Goal: Transaction & Acquisition: Register for event/course

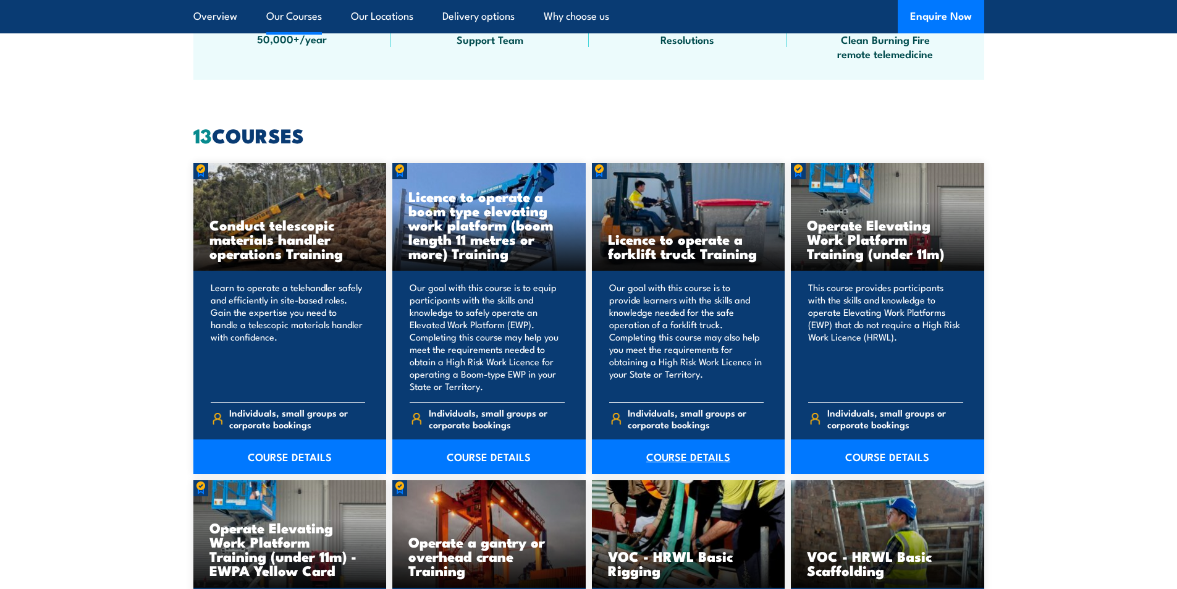
scroll to position [926, 0]
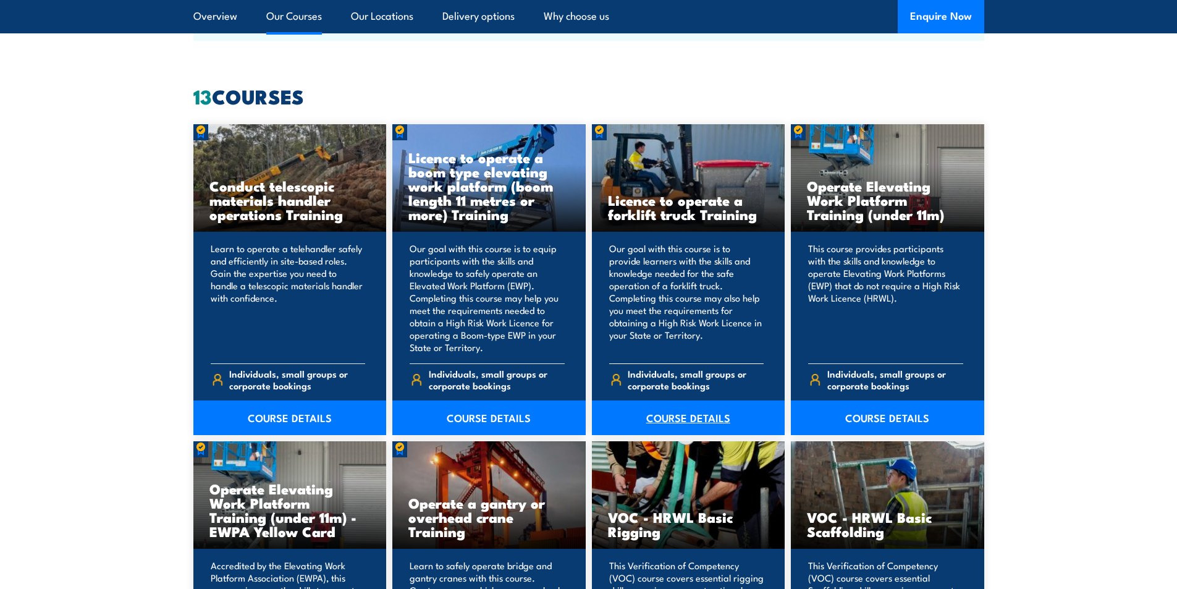
click at [682, 414] on link "COURSE DETAILS" at bounding box center [688, 417] width 193 height 35
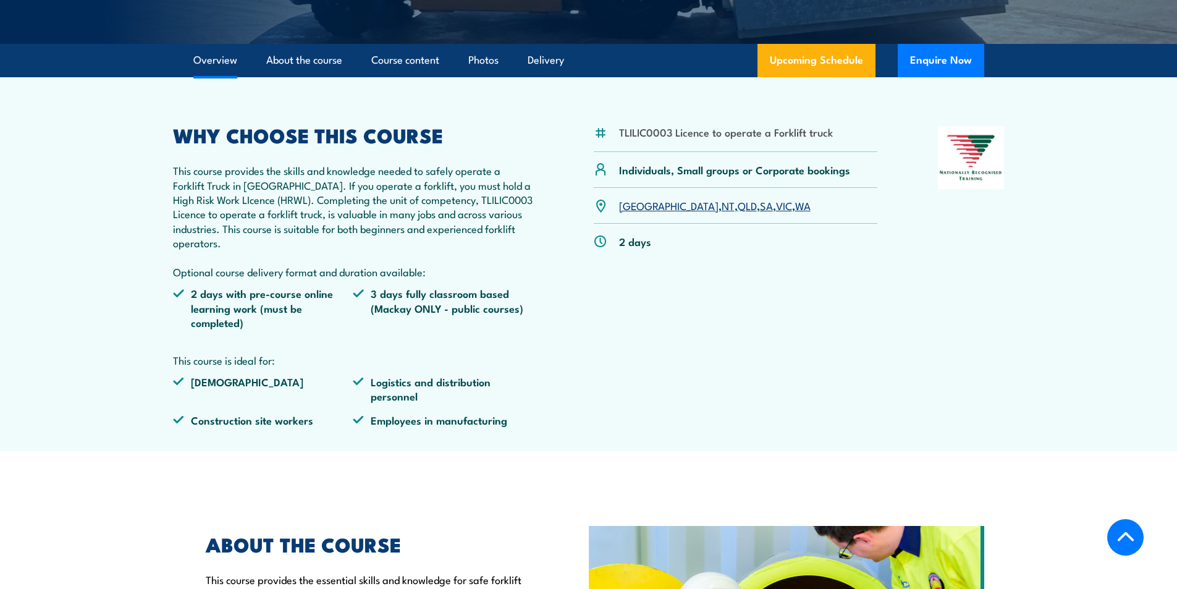
scroll to position [371, 0]
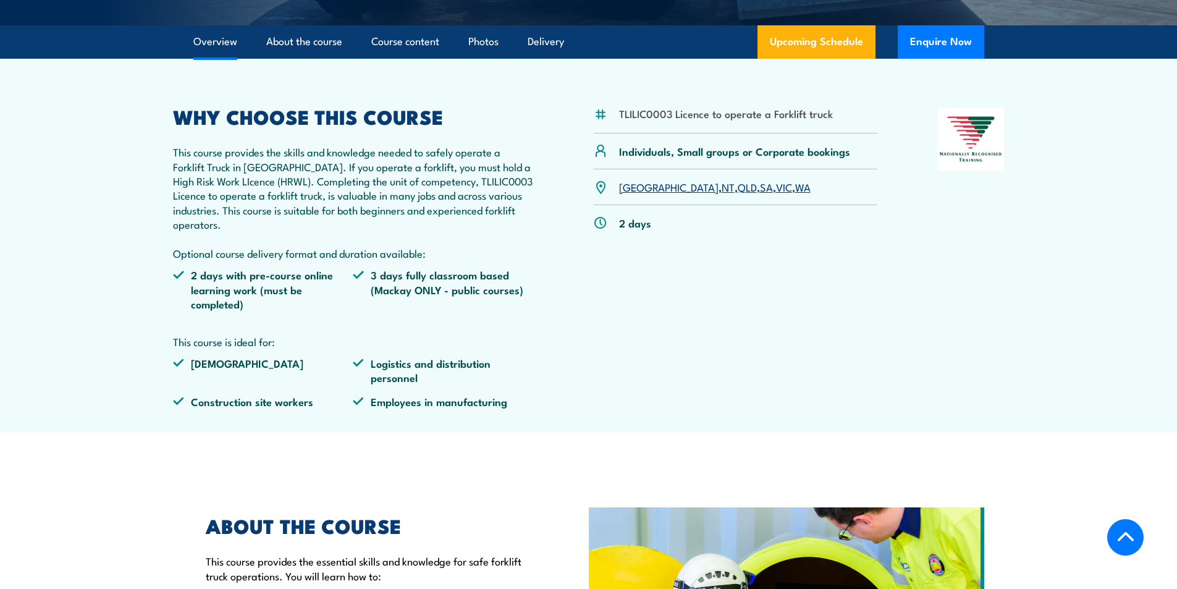
click at [721, 188] on link "NT" at bounding box center [727, 186] width 13 height 15
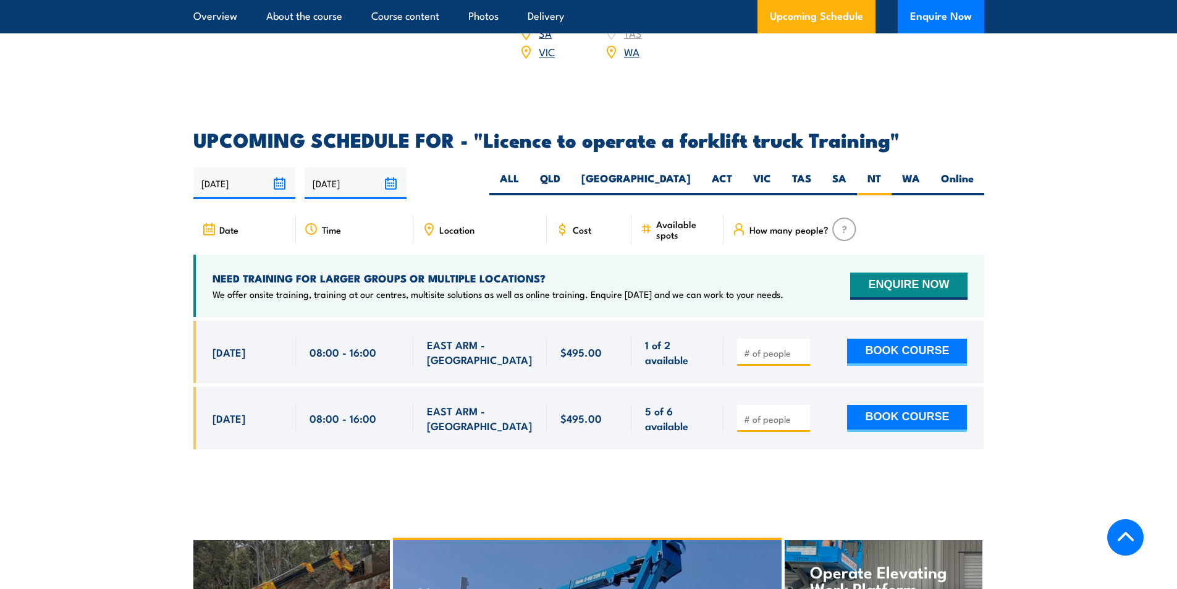
scroll to position [1944, 0]
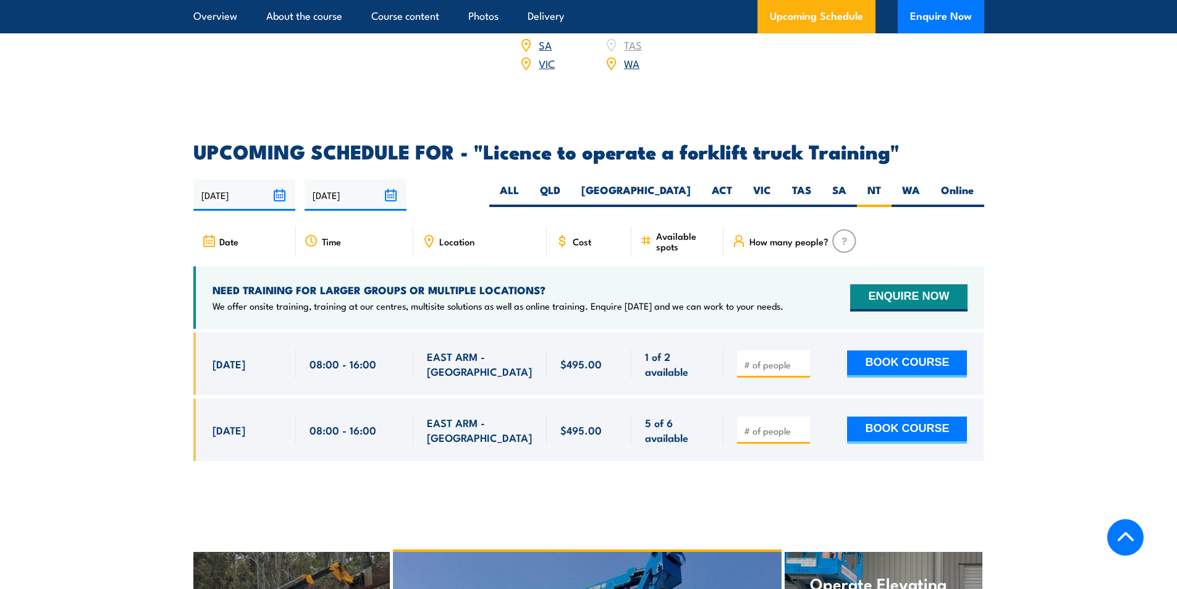
click at [747, 358] on input "number" at bounding box center [775, 364] width 62 height 12
type input "1"
click at [799, 358] on input "1" at bounding box center [775, 364] width 62 height 12
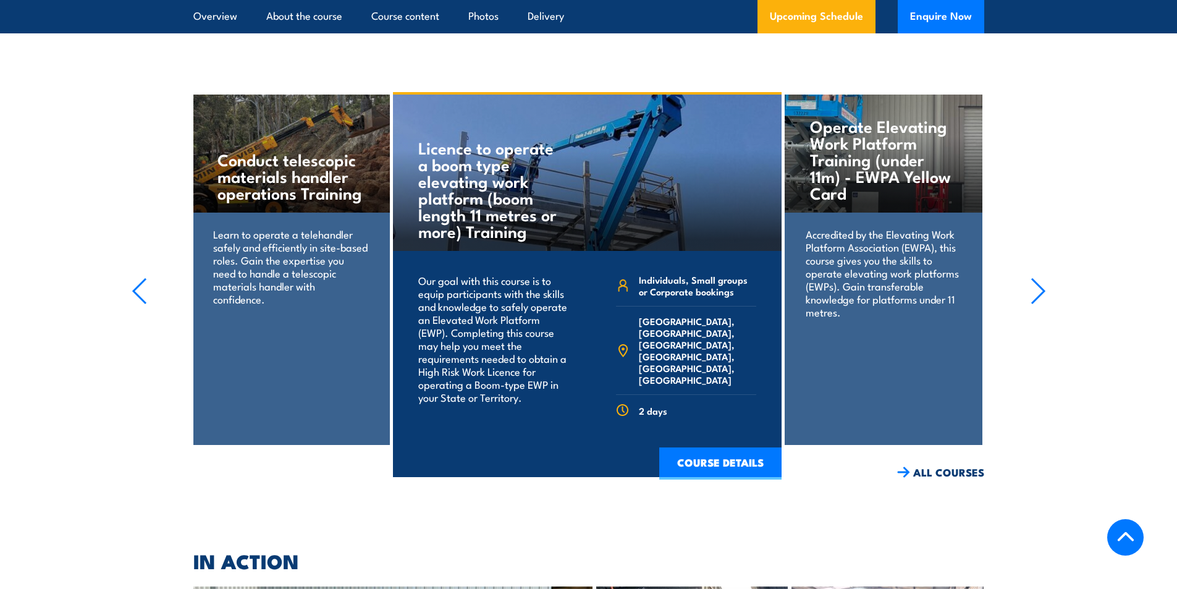
scroll to position [1907, 0]
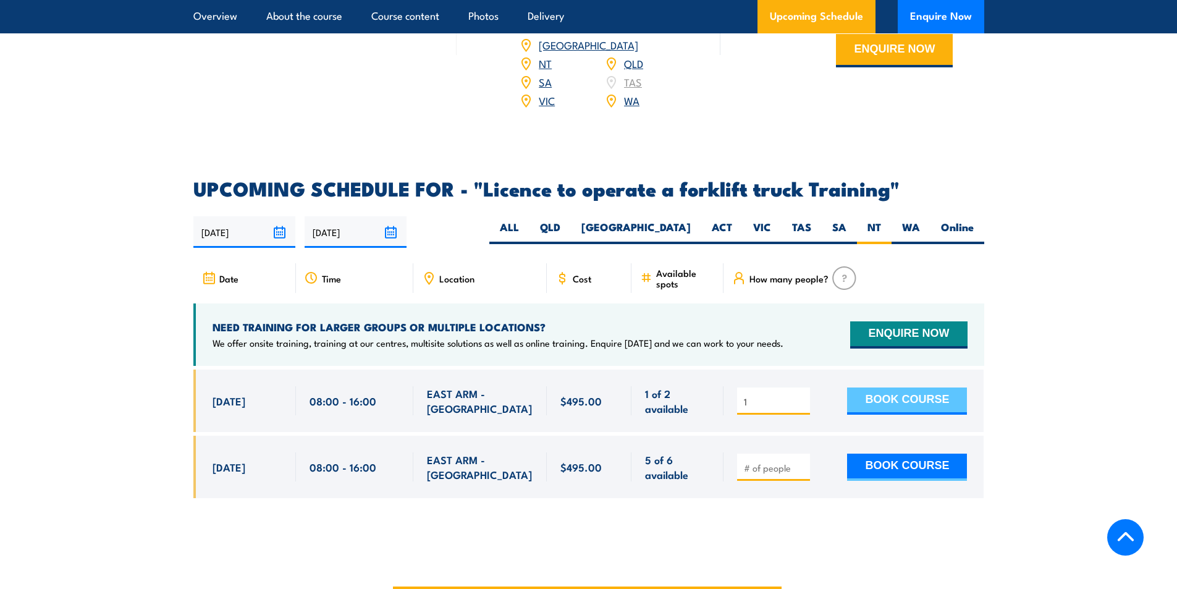
click at [891, 387] on button "BOOK COURSE" at bounding box center [907, 400] width 120 height 27
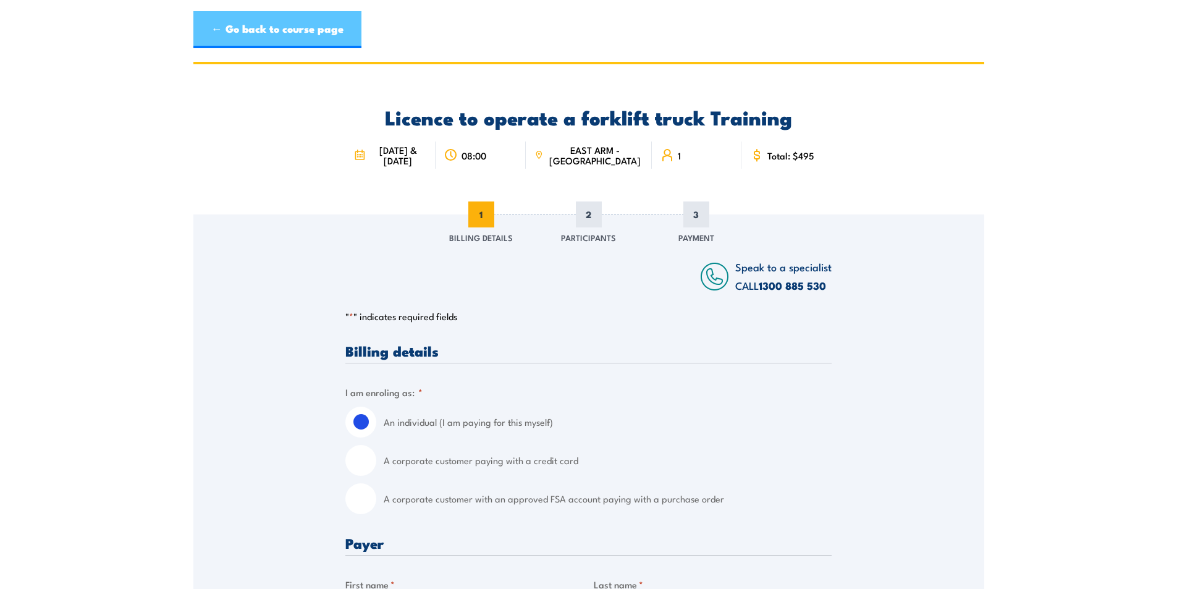
click at [278, 40] on link "← Go back to course page" at bounding box center [277, 29] width 168 height 37
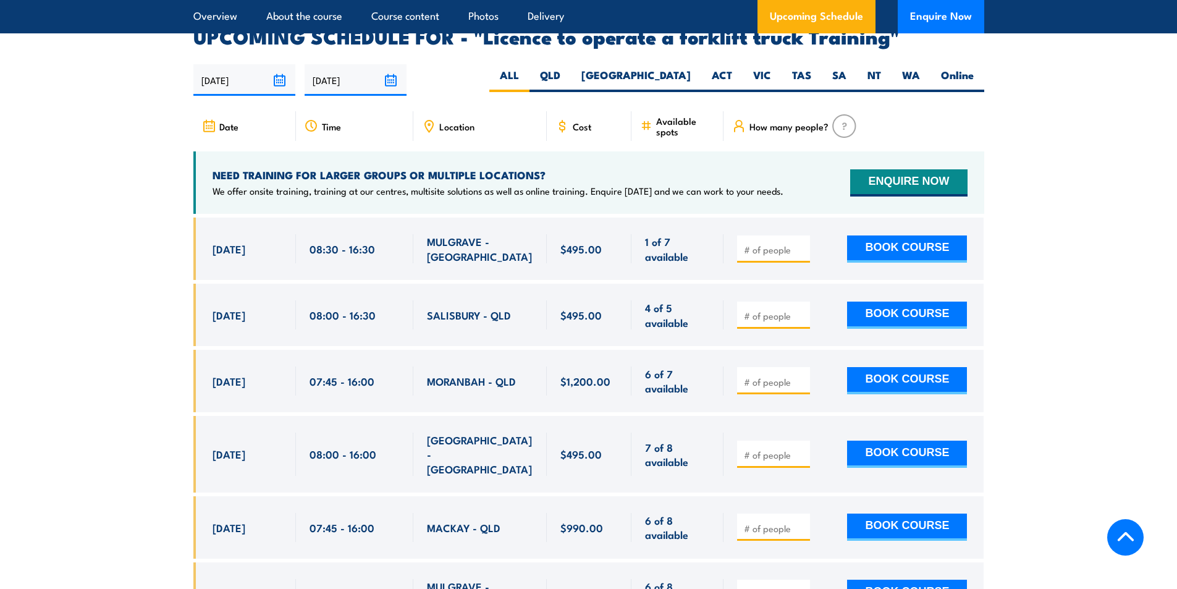
scroll to position [2067, 0]
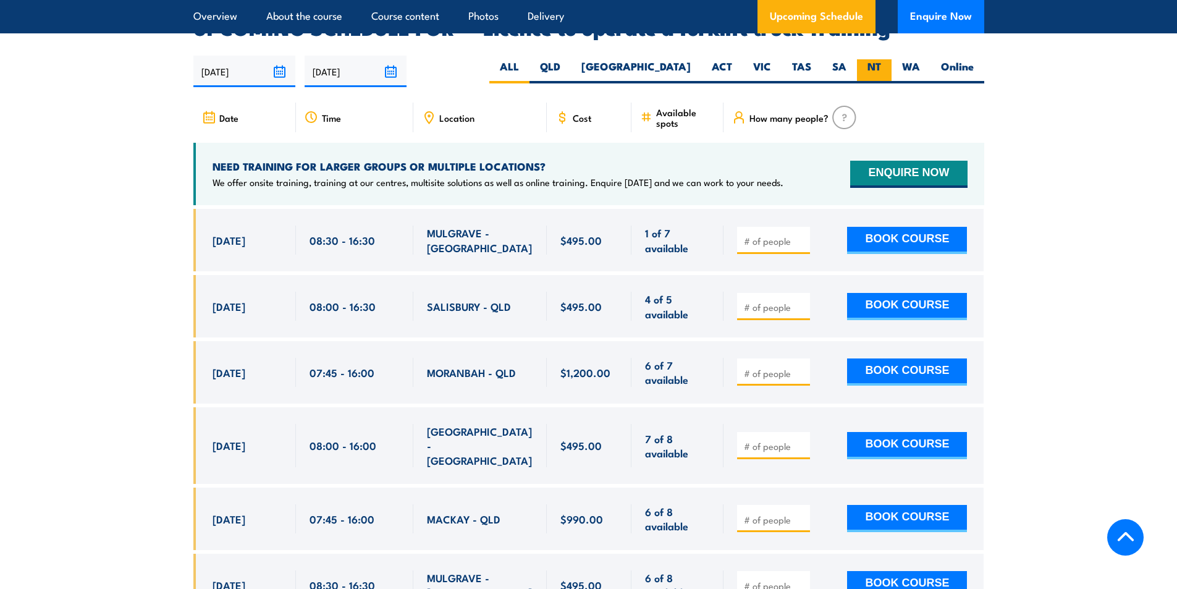
click at [875, 59] on label "NT" at bounding box center [874, 71] width 35 height 24
click at [881, 59] on input "NT" at bounding box center [885, 63] width 8 height 8
radio input "true"
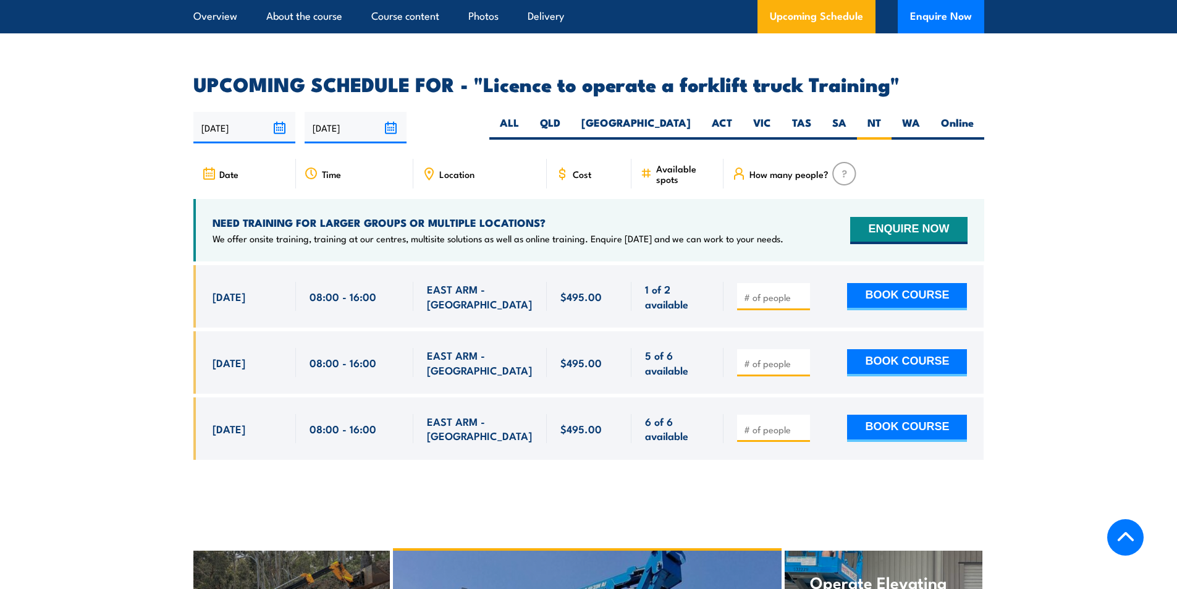
scroll to position [1882, 0]
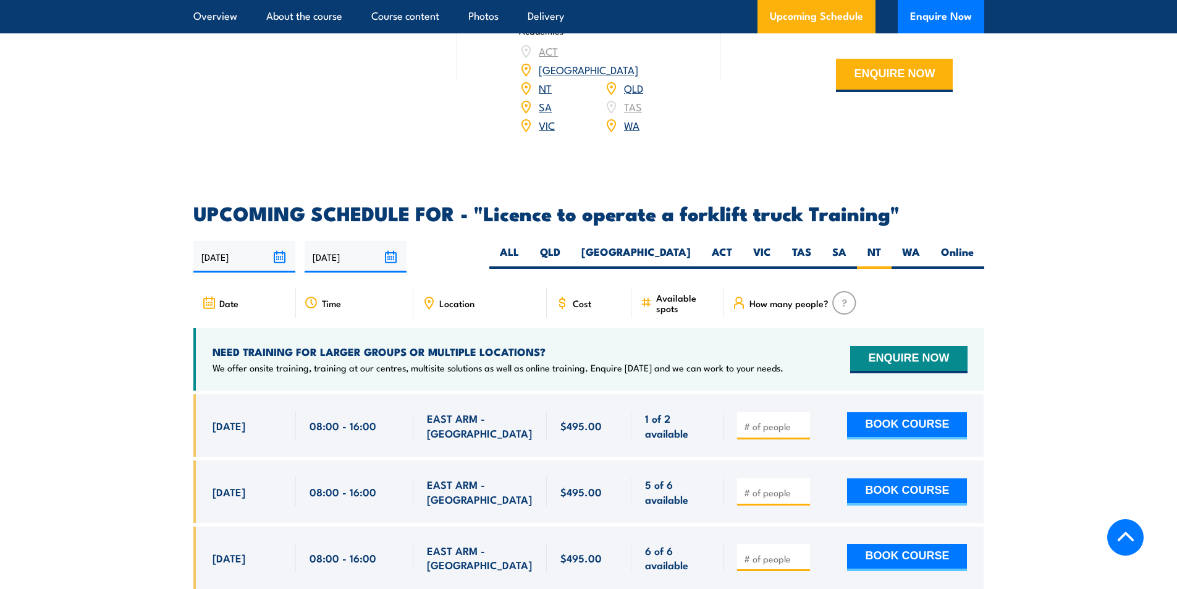
click at [663, 292] on span "Available spots" at bounding box center [685, 302] width 59 height 21
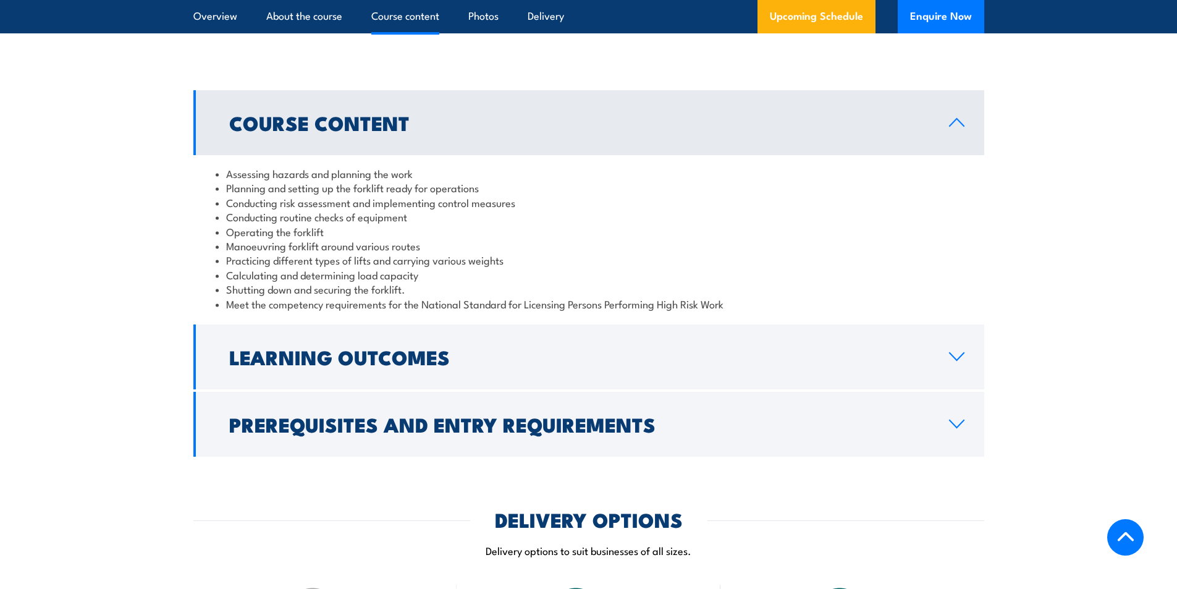
scroll to position [1079, 0]
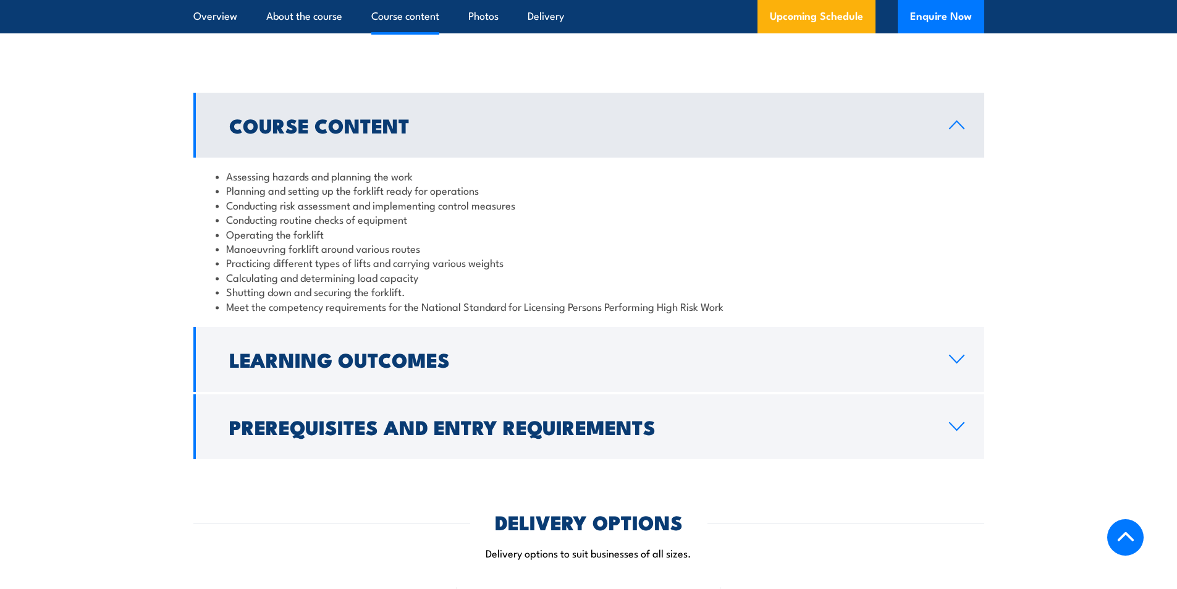
drag, startPoint x: 345, startPoint y: 4, endPoint x: 80, endPoint y: 153, distance: 304.2
click at [80, 153] on section "Course Content Assessing hazards and planning the work Planning and setting up …" at bounding box center [588, 276] width 1177 height 366
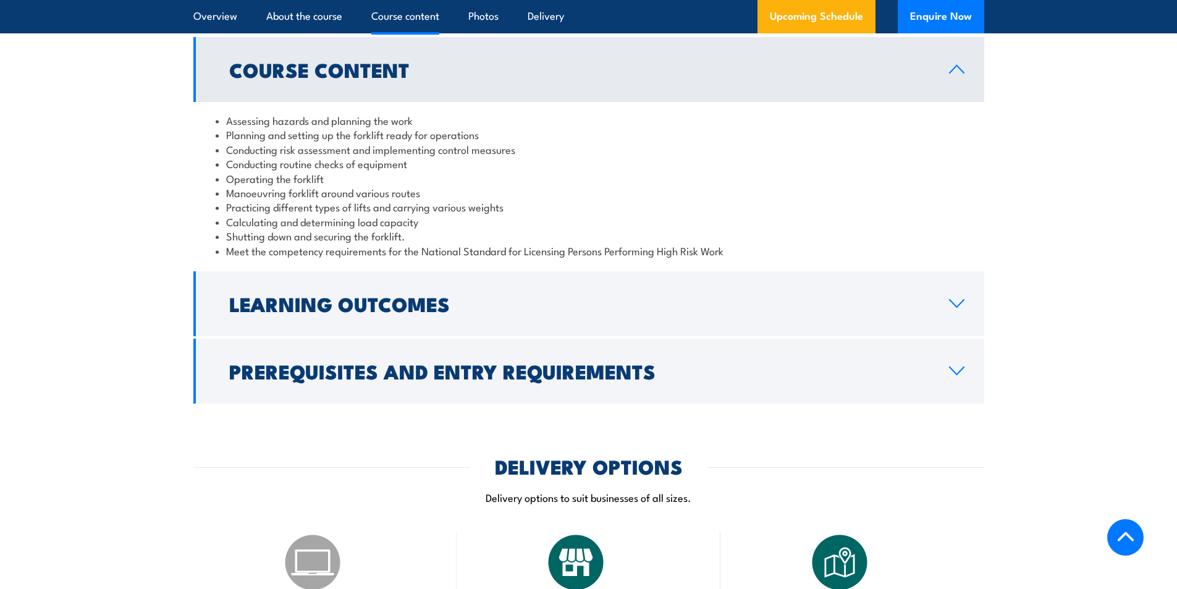
scroll to position [1203, 0]
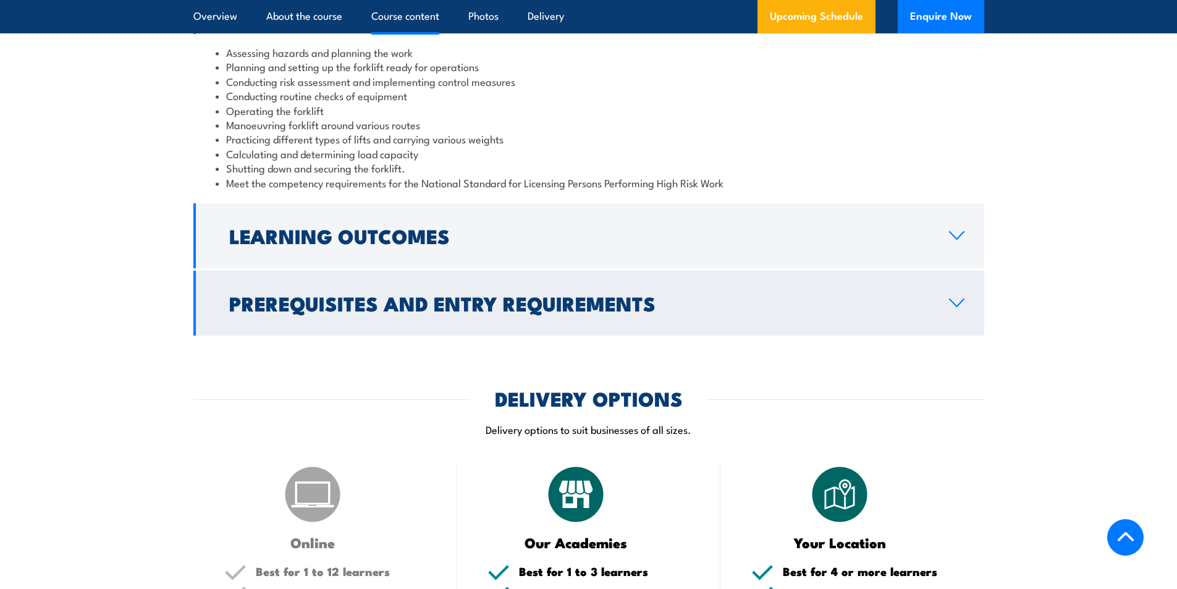
click at [347, 301] on h2 "Prerequisites and Entry Requirements" at bounding box center [579, 302] width 700 height 17
